Goal: Transaction & Acquisition: Download file/media

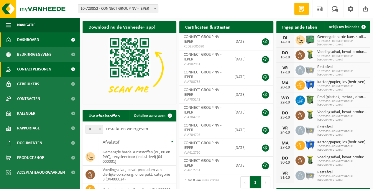
click at [47, 69] on span "Contactpersonen" at bounding box center [34, 69] width 34 height 15
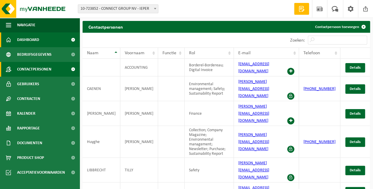
click at [25, 41] on span "Dashboard" at bounding box center [28, 39] width 22 height 15
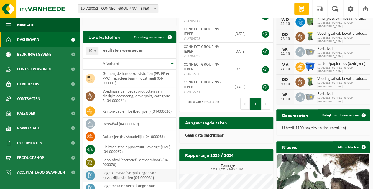
scroll to position [59, 0]
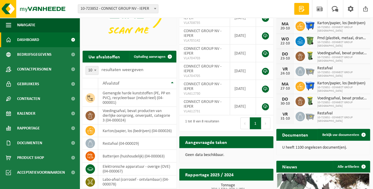
drag, startPoint x: 89, startPoint y: 70, endPoint x: 90, endPoint y: 74, distance: 3.9
click at [89, 71] on span "10" at bounding box center [92, 70] width 12 height 8
select select "50"
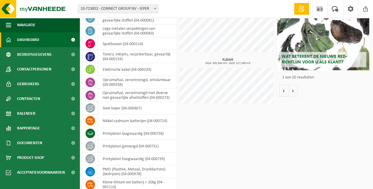
scroll to position [255, 0]
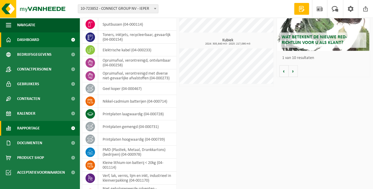
click at [32, 128] on span "Rapportage" at bounding box center [28, 128] width 23 height 15
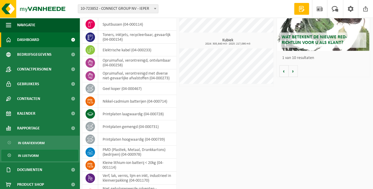
click at [32, 156] on span "In lijstvorm" at bounding box center [28, 155] width 21 height 11
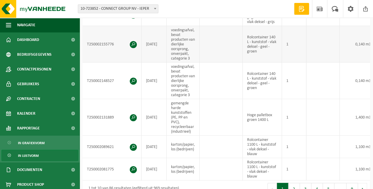
scroll to position [314, 0]
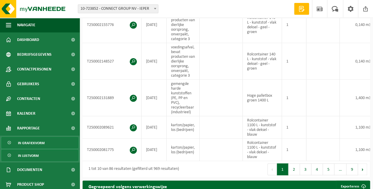
drag, startPoint x: 45, startPoint y: 142, endPoint x: 61, endPoint y: 142, distance: 15.9
click at [45, 142] on link "In grafiekvorm" at bounding box center [39, 142] width 77 height 11
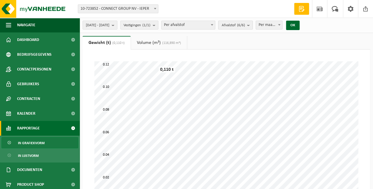
click at [241, 26] on span "Afvalstof (6/6)" at bounding box center [232, 25] width 23 height 9
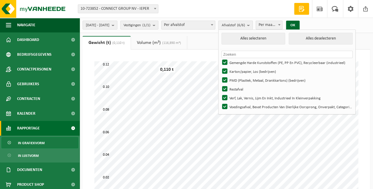
click at [244, 26] on span "Afvalstof (6/6)" at bounding box center [232, 25] width 23 height 9
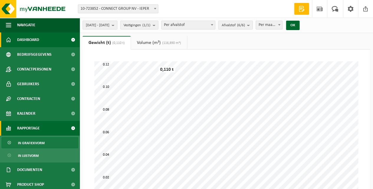
click at [33, 40] on span "Dashboard" at bounding box center [28, 39] width 22 height 15
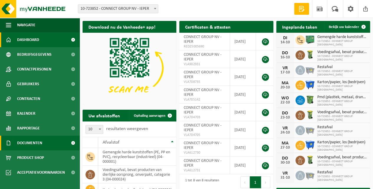
click at [35, 145] on span "Documenten" at bounding box center [29, 143] width 25 height 15
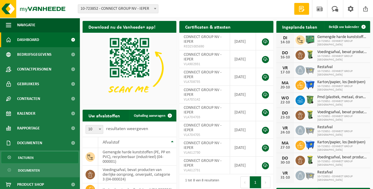
click at [27, 158] on span "Facturen" at bounding box center [26, 157] width 16 height 11
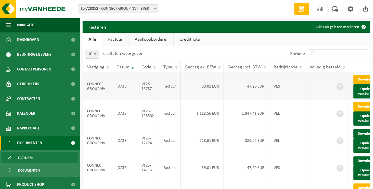
click at [362, 82] on link "Download" at bounding box center [367, 79] width 29 height 9
click at [316, 52] on input "Zoeken:" at bounding box center [337, 53] width 59 height 9
paste input "SWS-VES-007669"
type input "SWS-VES-007669"
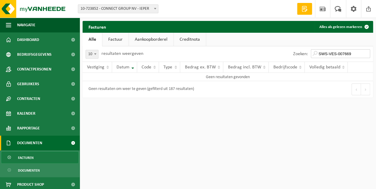
click at [367, 54] on input "SWS-VES-007669" at bounding box center [340, 53] width 59 height 9
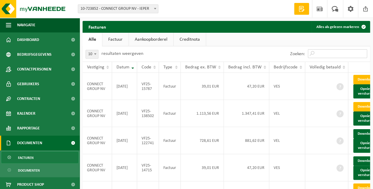
click at [327, 55] on input "Zoeken:" at bounding box center [337, 53] width 59 height 9
type input "kga"
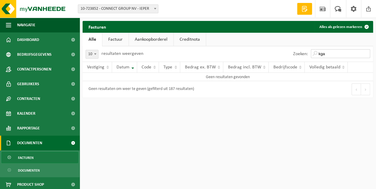
click at [366, 53] on input "kga" at bounding box center [340, 53] width 59 height 9
